Goal: Find specific page/section: Find specific page/section

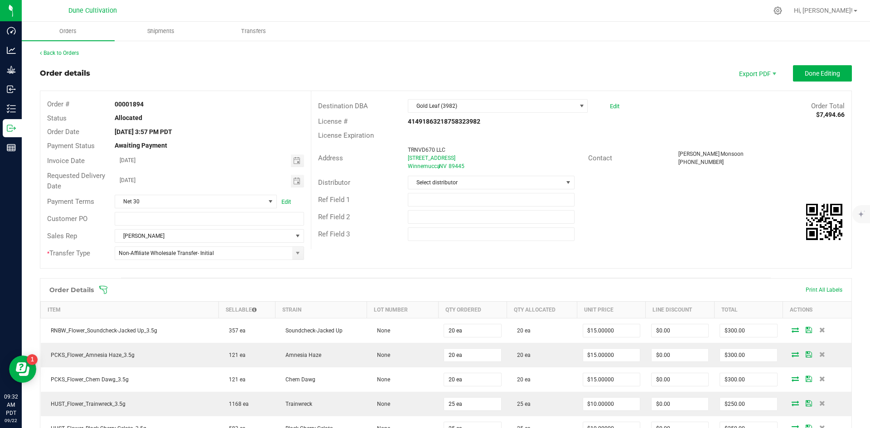
scroll to position [1077, 0]
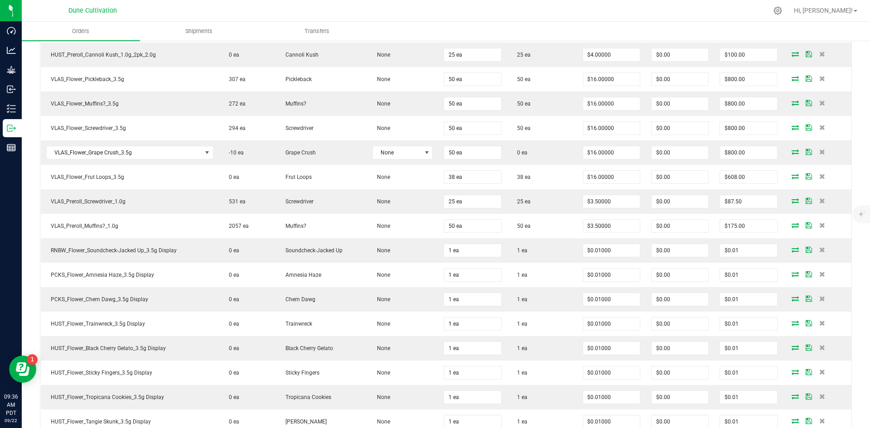
scroll to position [618, 0]
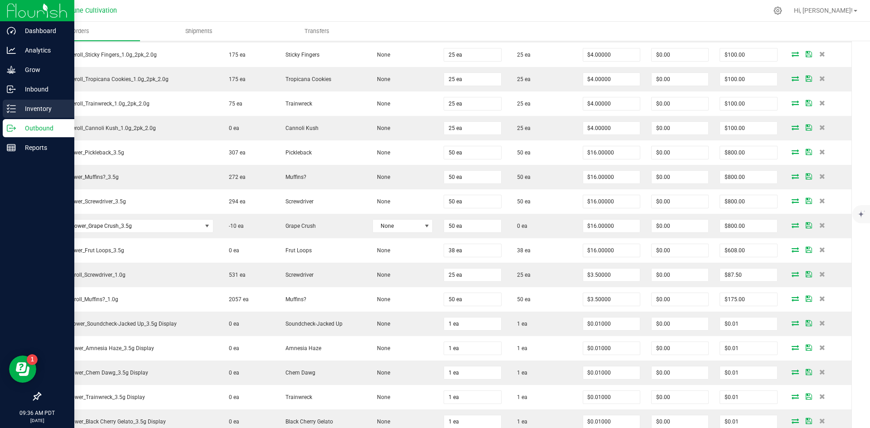
click at [13, 112] on line at bounding box center [12, 112] width 5 height 0
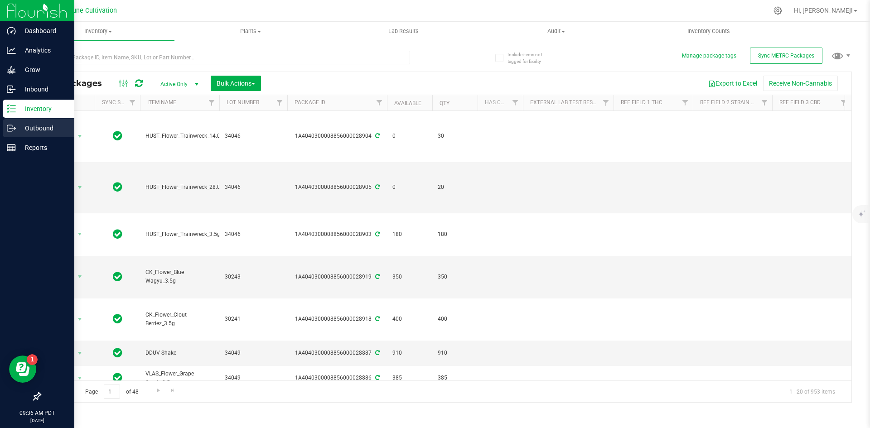
click at [19, 121] on div "Outbound" at bounding box center [39, 128] width 72 height 18
